Goal: Task Accomplishment & Management: Manage account settings

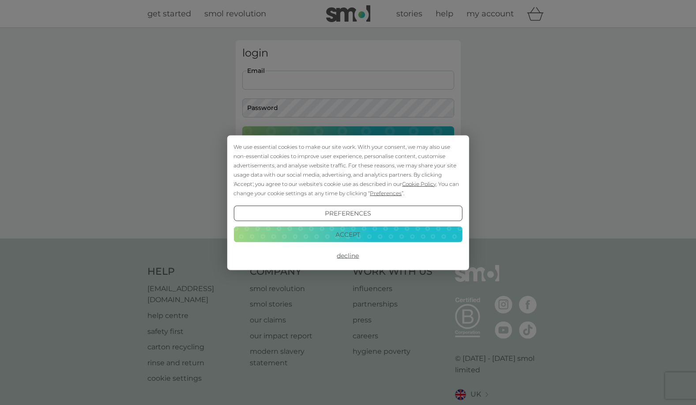
click at [345, 256] on button "Decline" at bounding box center [347, 255] width 229 height 16
click at [347, 255] on button "Decline" at bounding box center [347, 255] width 229 height 16
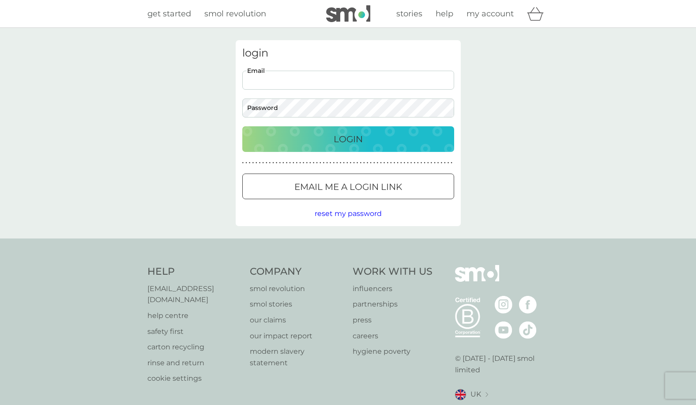
type input "annabelj4e@gmail.com"
click at [342, 139] on p "Login" at bounding box center [348, 139] width 29 height 14
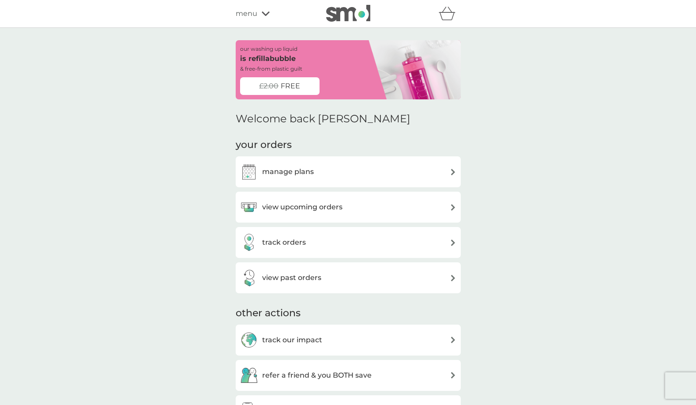
click at [438, 172] on div "manage plans" at bounding box center [348, 172] width 216 height 18
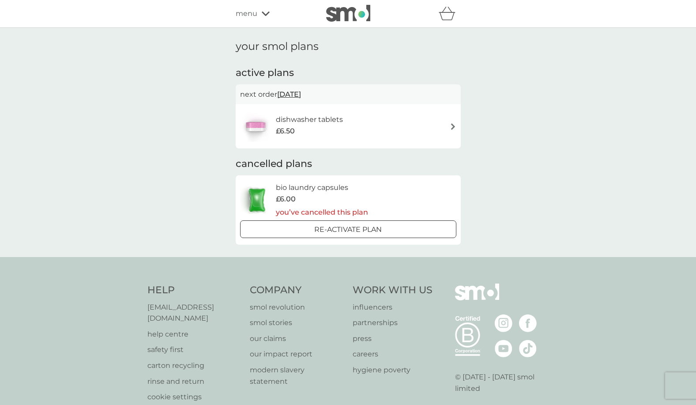
click at [414, 130] on div "dishwasher tablets £6.50" at bounding box center [348, 126] width 216 height 31
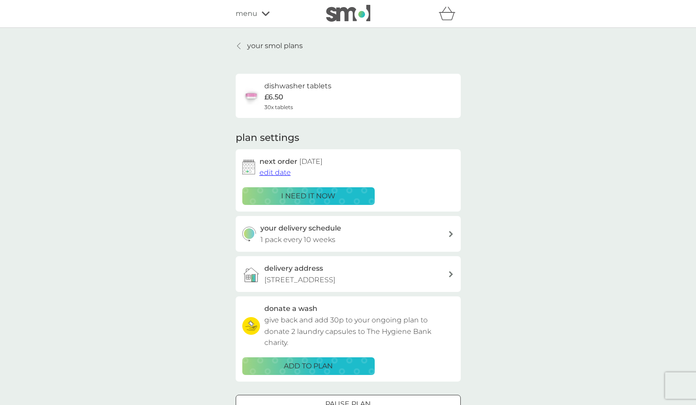
click at [285, 171] on span "edit date" at bounding box center [274, 172] width 31 height 8
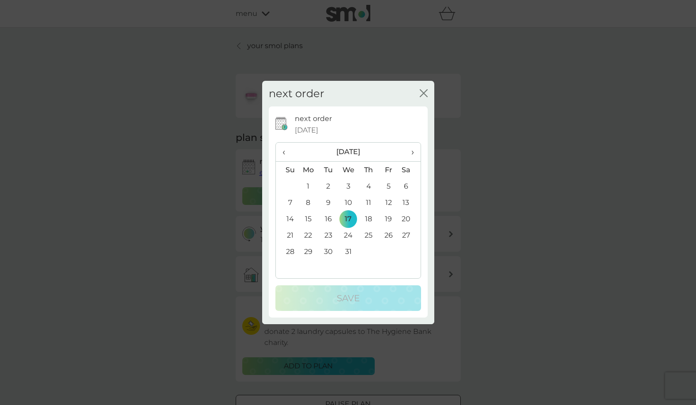
click at [410, 151] on span "›" at bounding box center [409, 151] width 9 height 19
click at [307, 216] on td "12" at bounding box center [308, 218] width 20 height 16
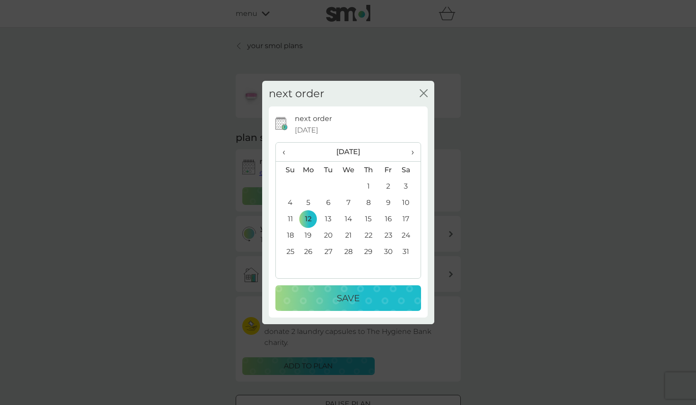
click at [348, 301] on p "Save" at bounding box center [348, 298] width 23 height 14
